Goal: Task Accomplishment & Management: Manage account settings

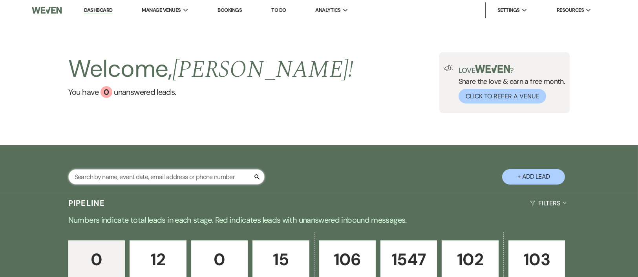
drag, startPoint x: 0, startPoint y: 0, endPoint x: 187, endPoint y: 175, distance: 256.5
click at [187, 175] on input "text" at bounding box center [166, 176] width 196 height 15
type input "[PERSON_NAME]"
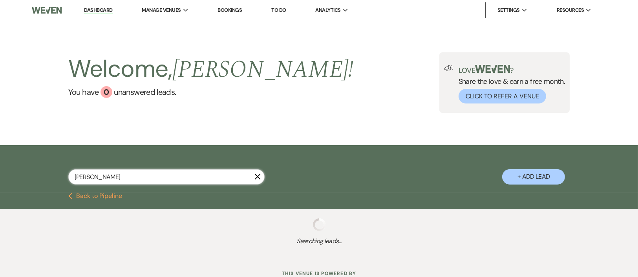
select select "6"
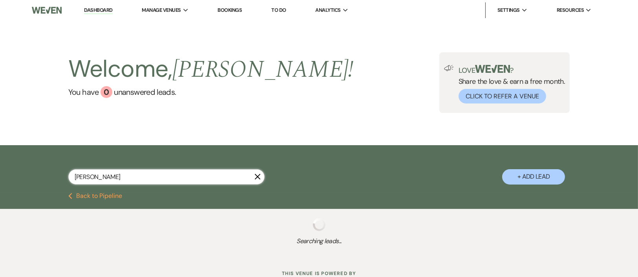
select select "8"
select select "6"
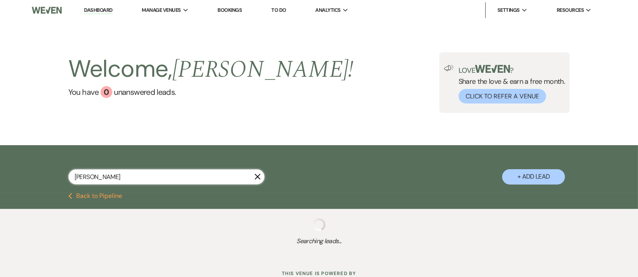
select select "6"
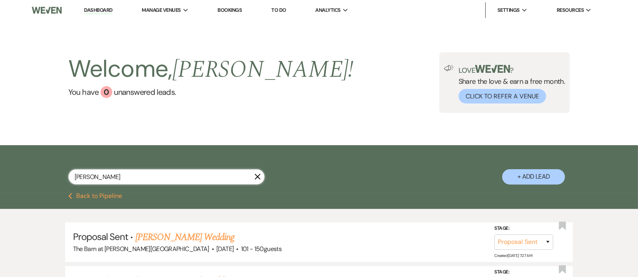
scroll to position [59, 0]
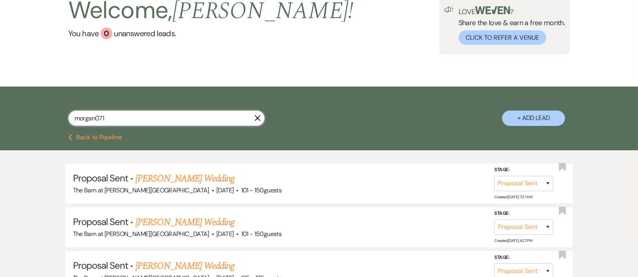
type input "morgan0711"
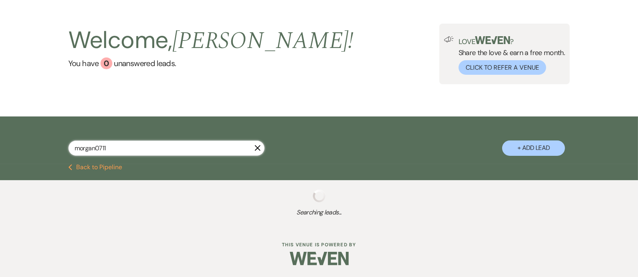
scroll to position [59, 0]
select select "6"
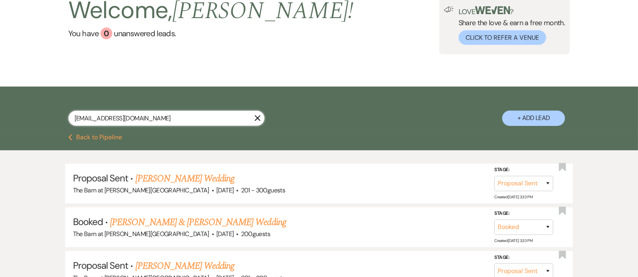
type input "morgan0711@icloud.com"
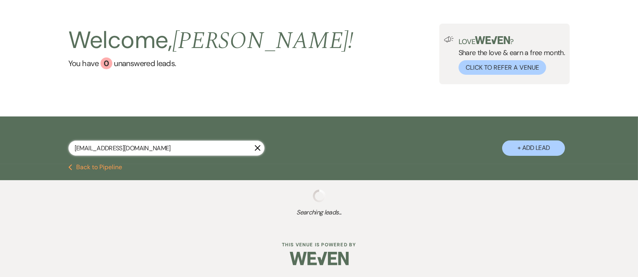
scroll to position [59, 0]
select select "6"
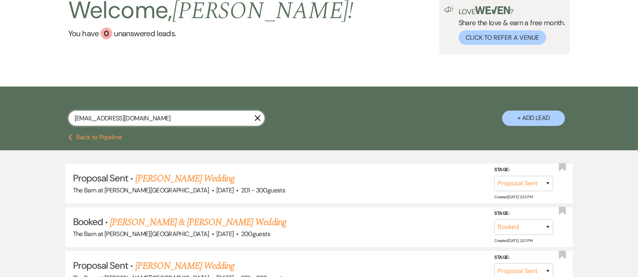
scroll to position [117, 0]
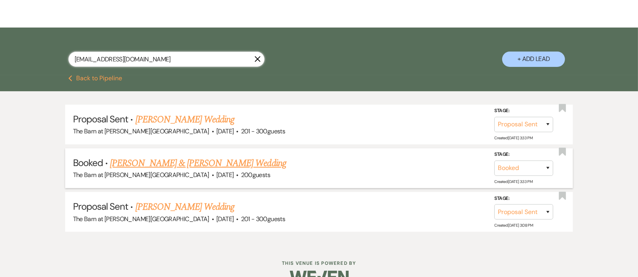
type input "morgan0711@icloud.com"
click at [145, 164] on link "[PERSON_NAME] & [PERSON_NAME] Wedding" at bounding box center [198, 163] width 176 height 14
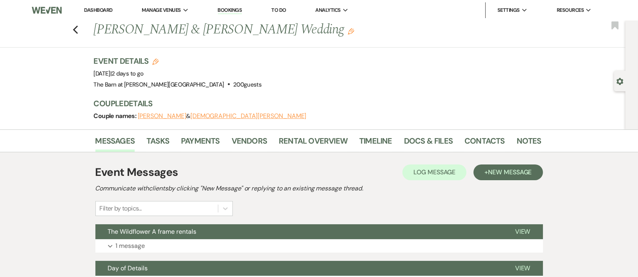
scroll to position [59, 0]
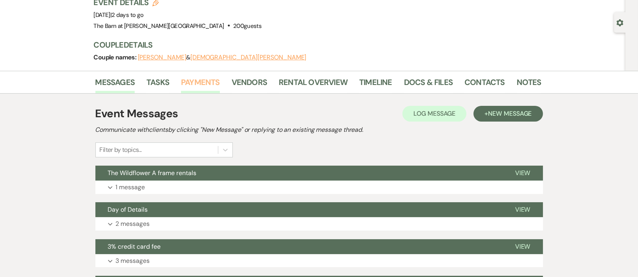
click at [195, 85] on link "Payments" at bounding box center [200, 84] width 39 height 17
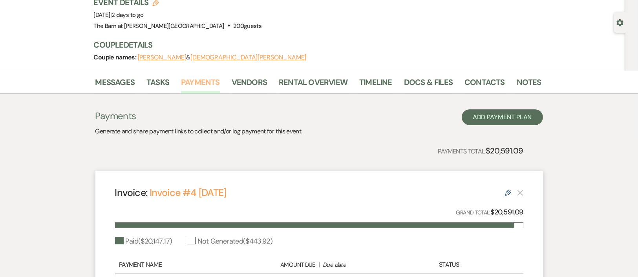
scroll to position [176, 0]
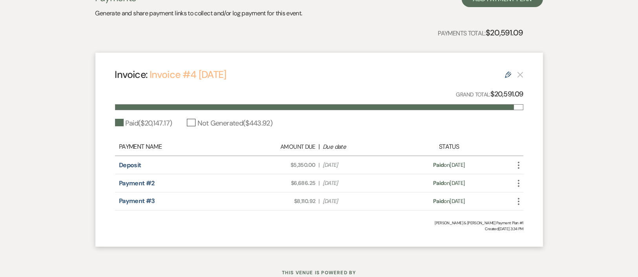
click at [216, 73] on link "Invoice #4 [DATE]" at bounding box center [188, 74] width 77 height 13
